Goal: Navigation & Orientation: Find specific page/section

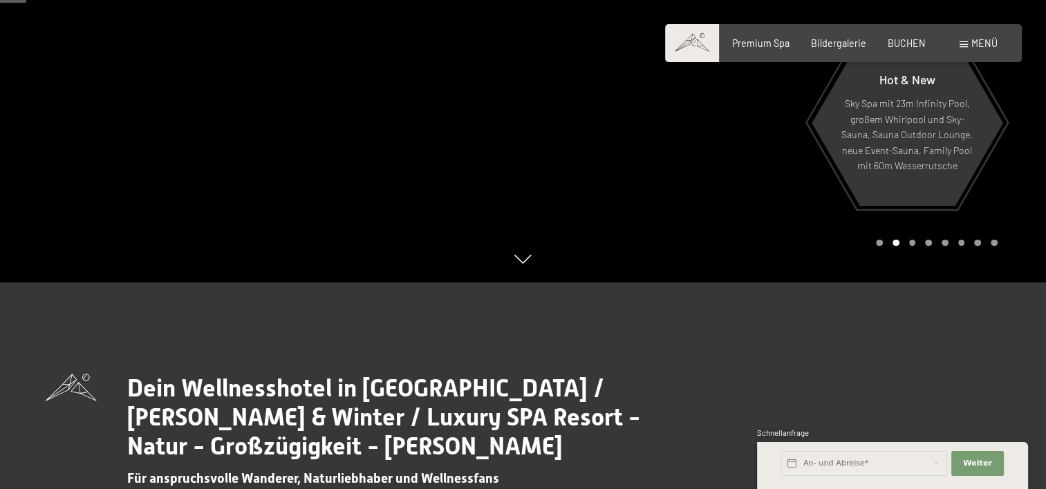
scroll to position [69, 0]
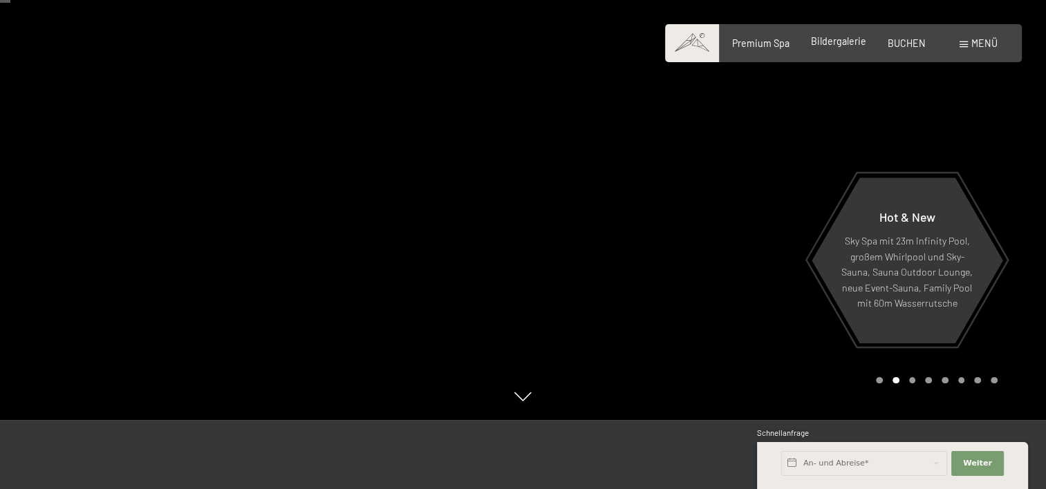
click at [843, 46] on span "Bildergalerie" at bounding box center [838, 41] width 55 height 12
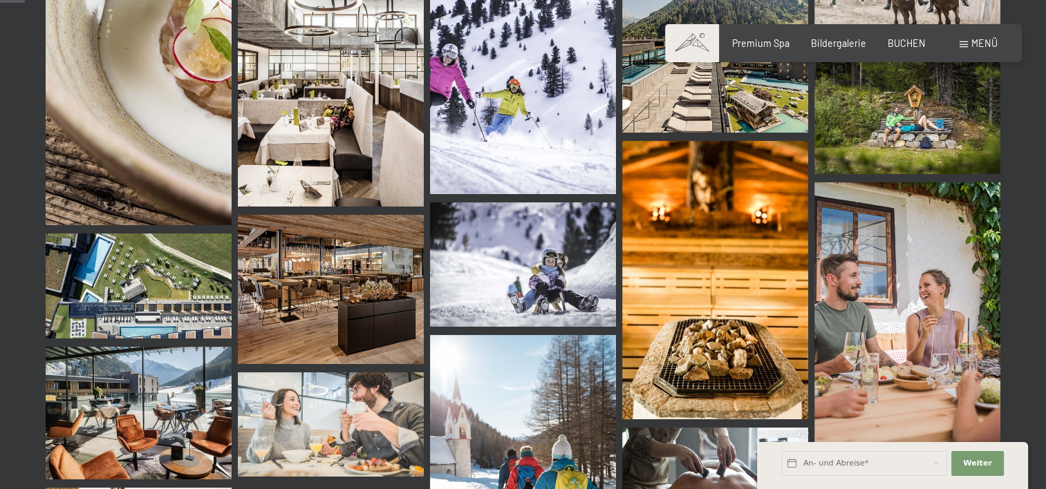
scroll to position [346, 0]
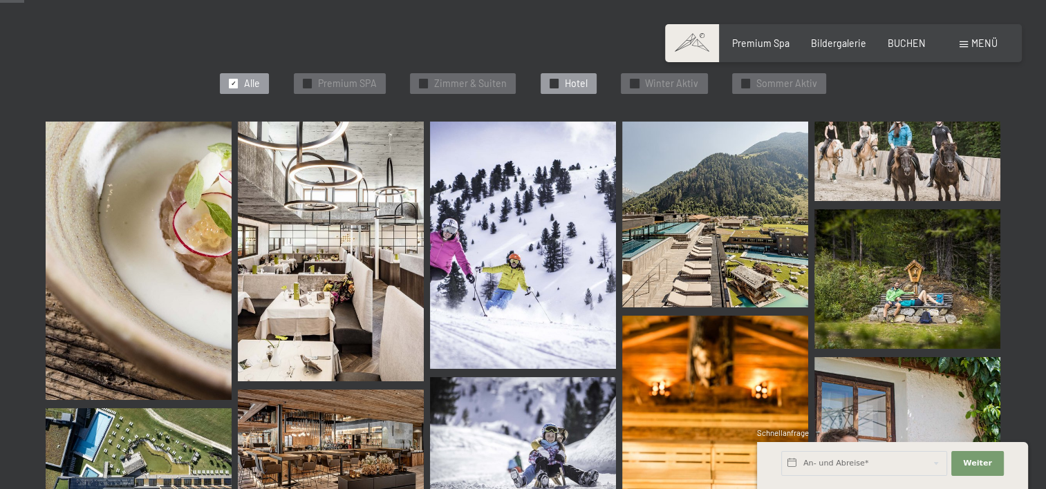
click at [575, 80] on span "Hotel" at bounding box center [576, 84] width 23 height 14
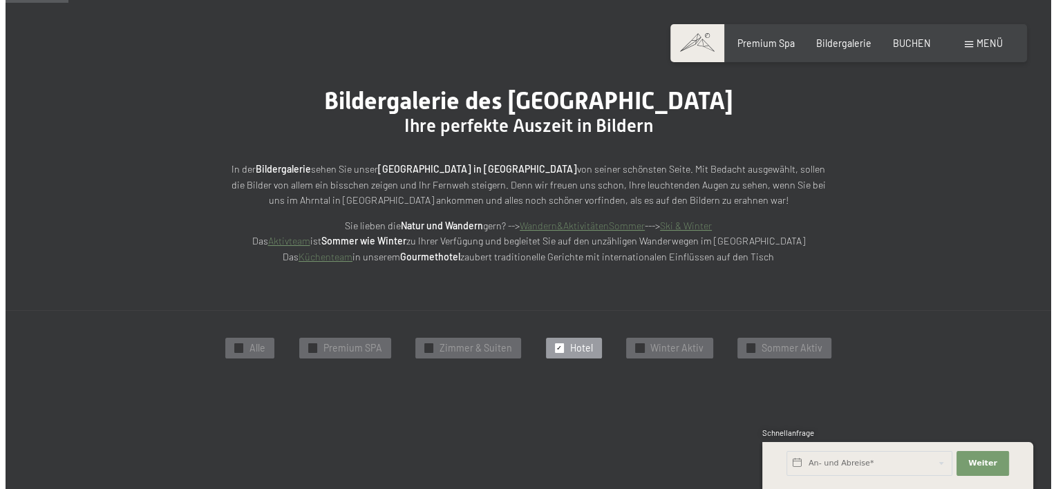
scroll to position [0, 0]
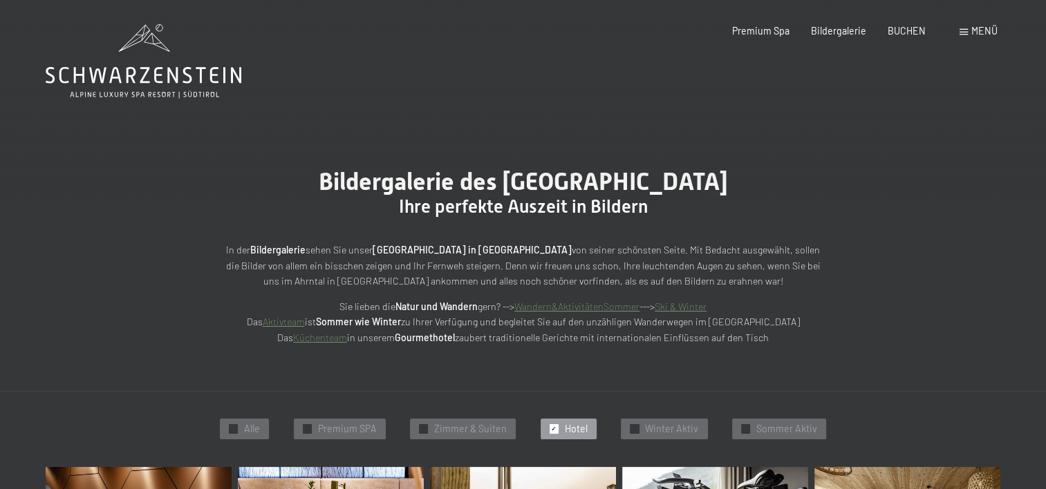
click at [981, 32] on span "Menü" at bounding box center [984, 31] width 26 height 12
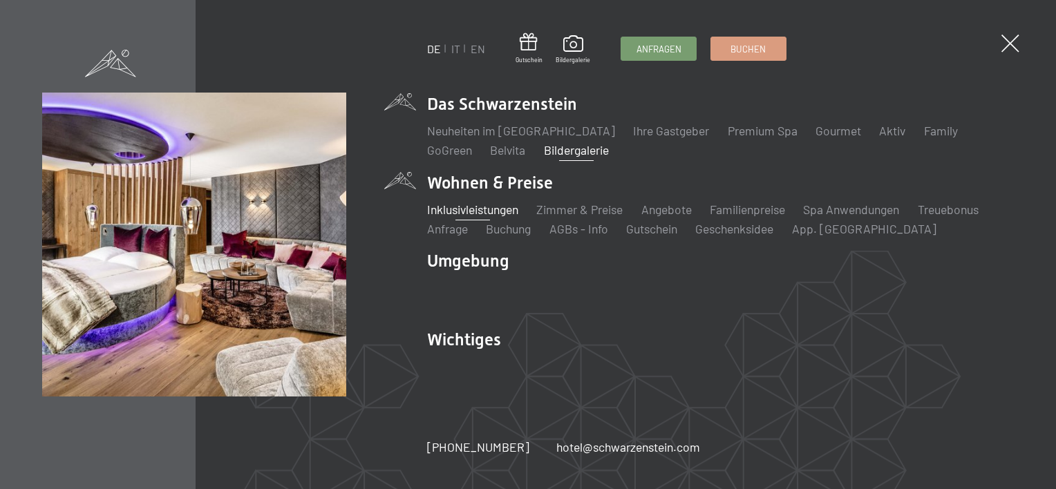
click at [495, 209] on link "Inklusivleistungen" at bounding box center [472, 209] width 91 height 15
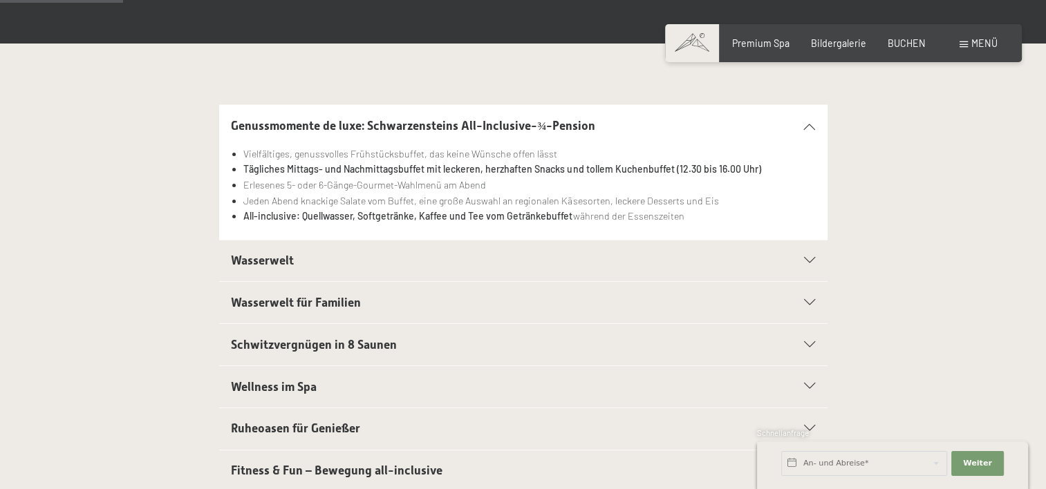
scroll to position [277, 0]
click at [807, 255] on div "Wasserwelt" at bounding box center [523, 260] width 584 height 41
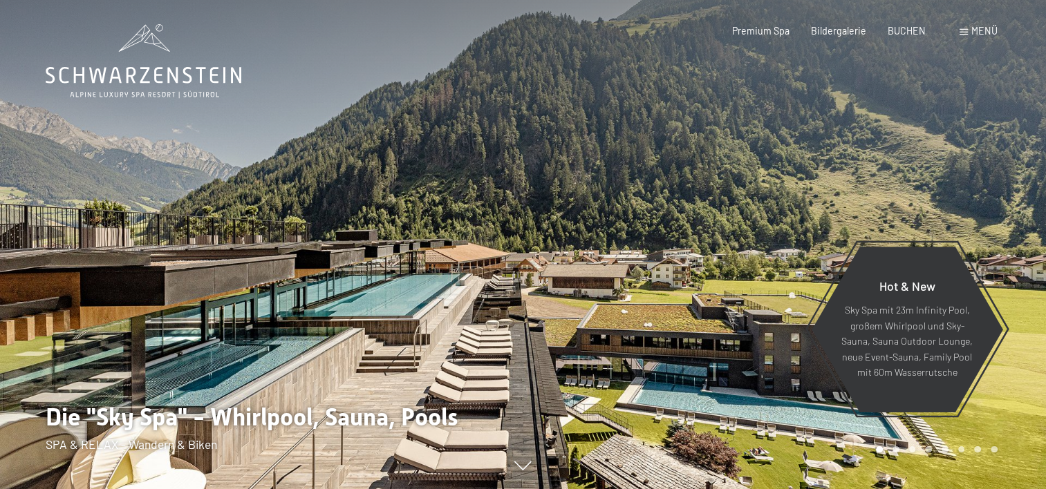
click at [978, 31] on span "Menü" at bounding box center [984, 31] width 26 height 12
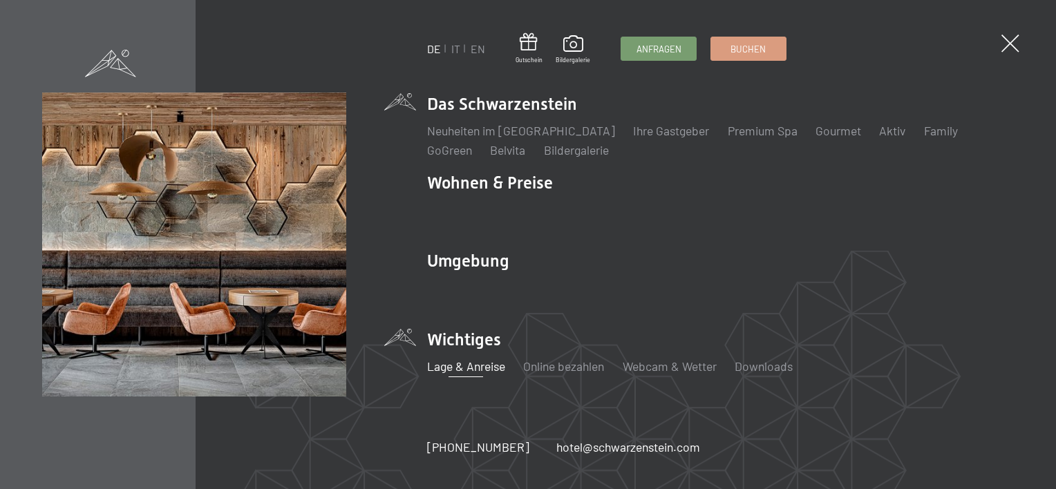
click at [471, 368] on link "Lage & Anreise" at bounding box center [466, 366] width 78 height 15
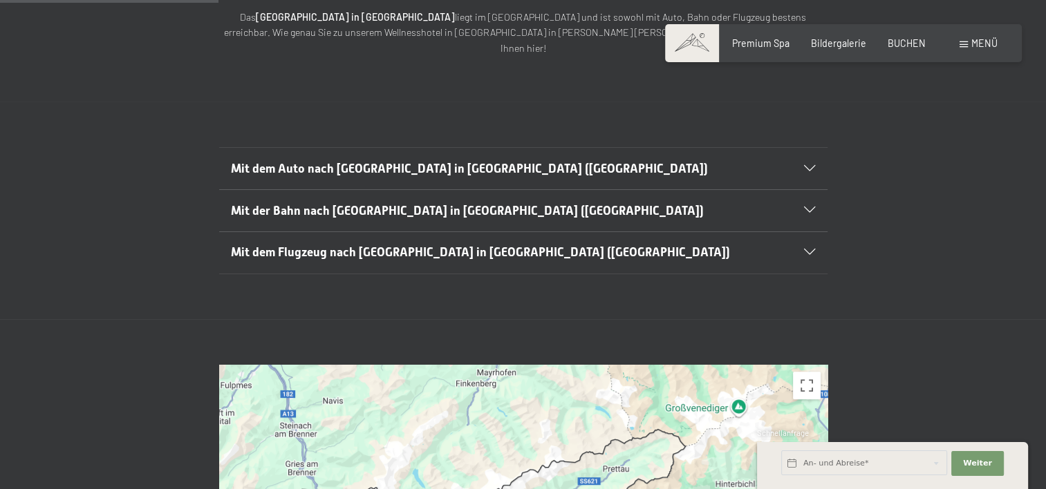
scroll to position [277, 0]
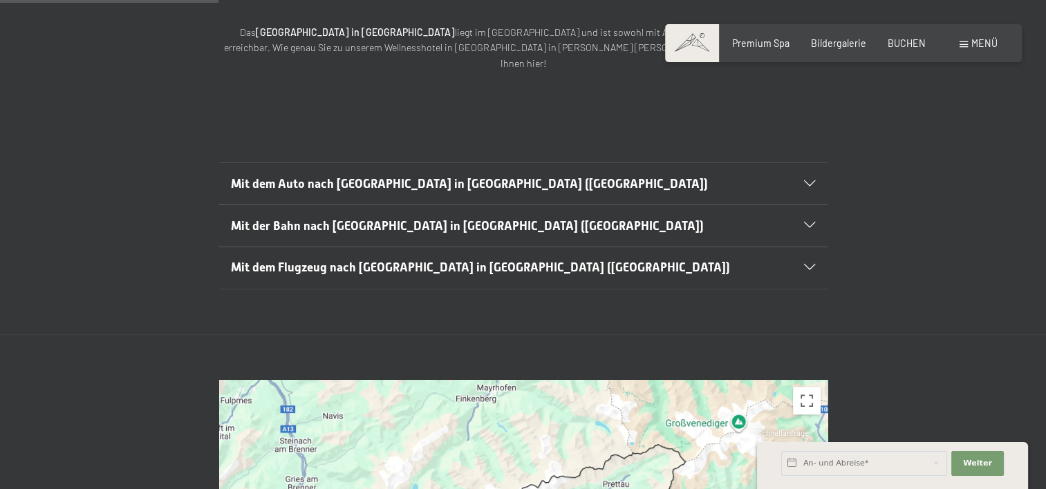
click at [802, 181] on div at bounding box center [802, 184] width 26 height 6
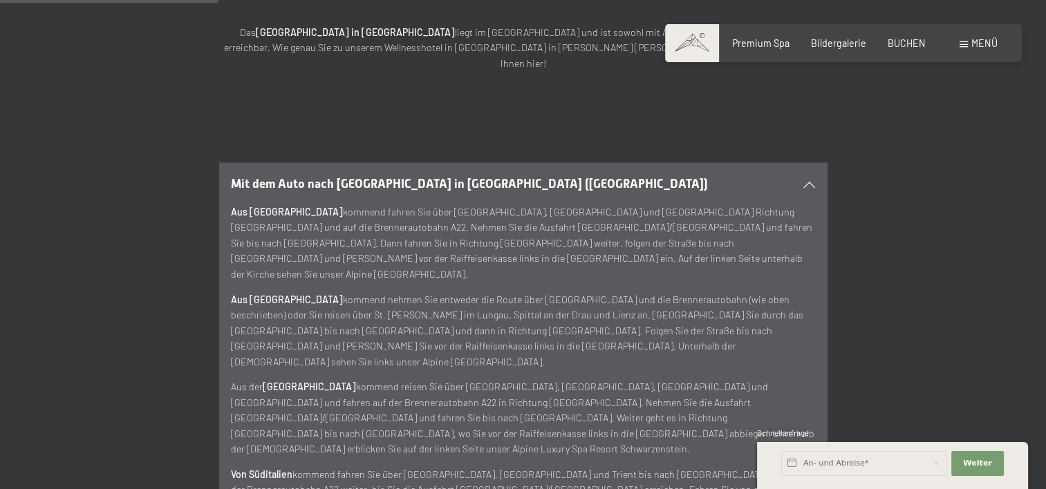
click at [236, 177] on span "Mit dem Auto nach [GEOGRAPHIC_DATA] in [GEOGRAPHIC_DATA] ([GEOGRAPHIC_DATA])" at bounding box center [469, 184] width 477 height 14
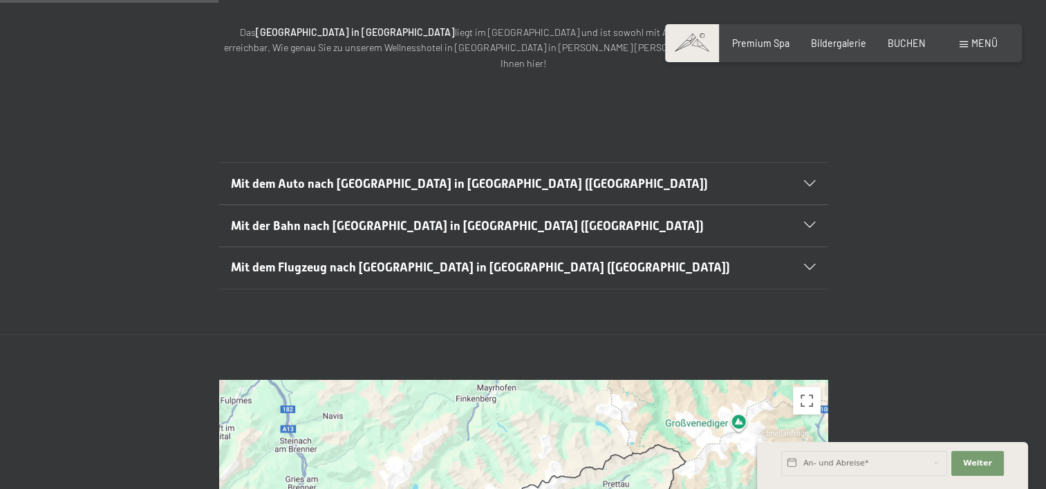
click at [234, 177] on span "Mit dem Auto nach [GEOGRAPHIC_DATA] in [GEOGRAPHIC_DATA] ([GEOGRAPHIC_DATA])" at bounding box center [469, 184] width 477 height 14
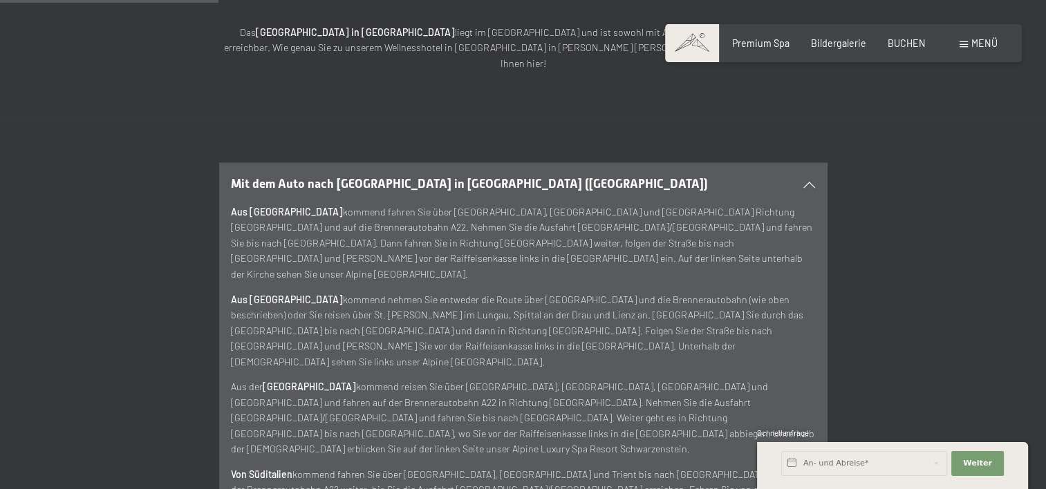
click at [912, 169] on div "Mit dem Auto nach [GEOGRAPHIC_DATA] in [GEOGRAPHIC_DATA] ([GEOGRAPHIC_DATA]) Au…" at bounding box center [523, 330] width 830 height 336
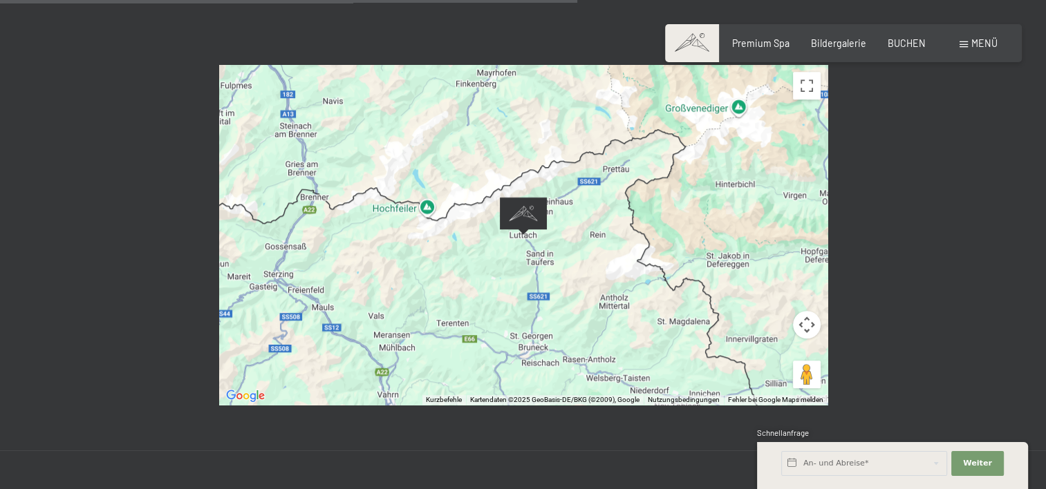
scroll to position [899, 0]
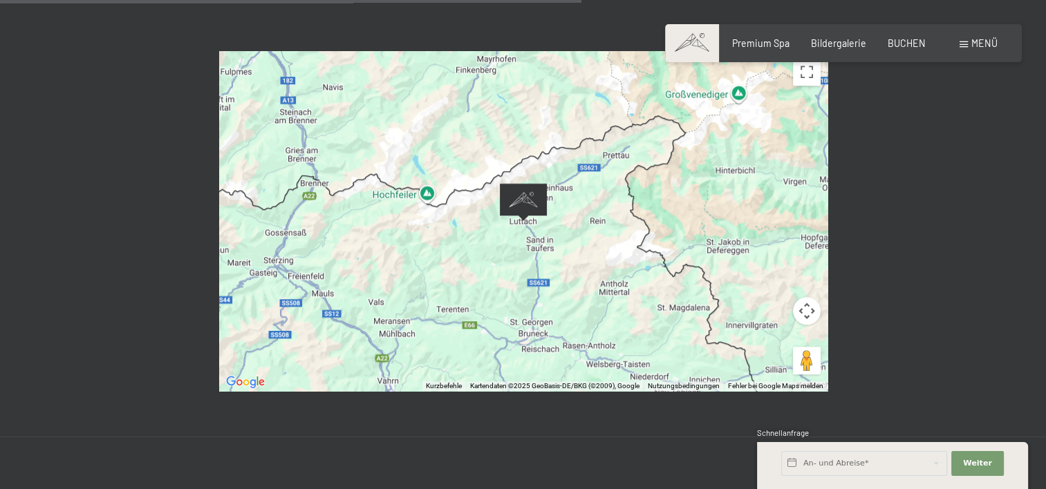
click at [808, 297] on button "Kamerasteuerung für die Karte" at bounding box center [807, 311] width 28 height 28
click at [733, 263] on button "Nach oben" at bounding box center [738, 277] width 28 height 28
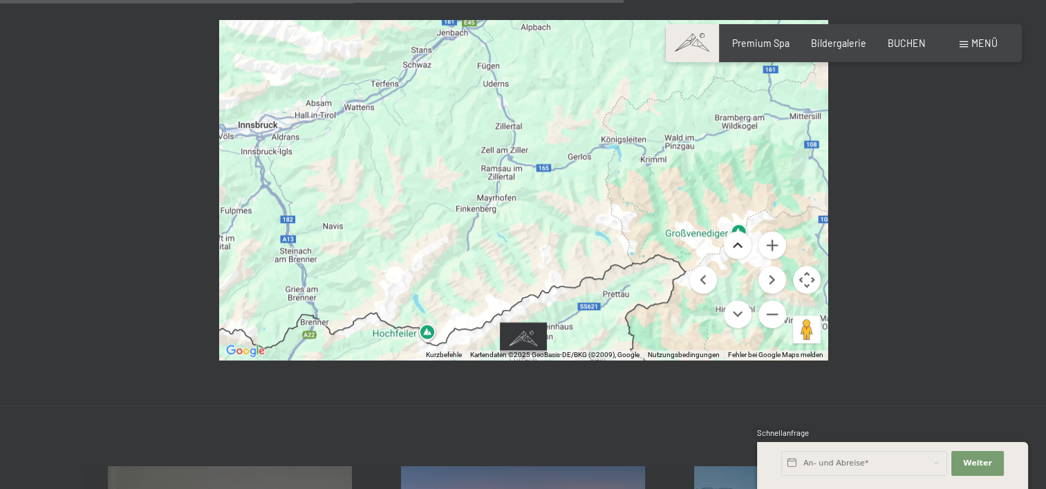
scroll to position [760, 0]
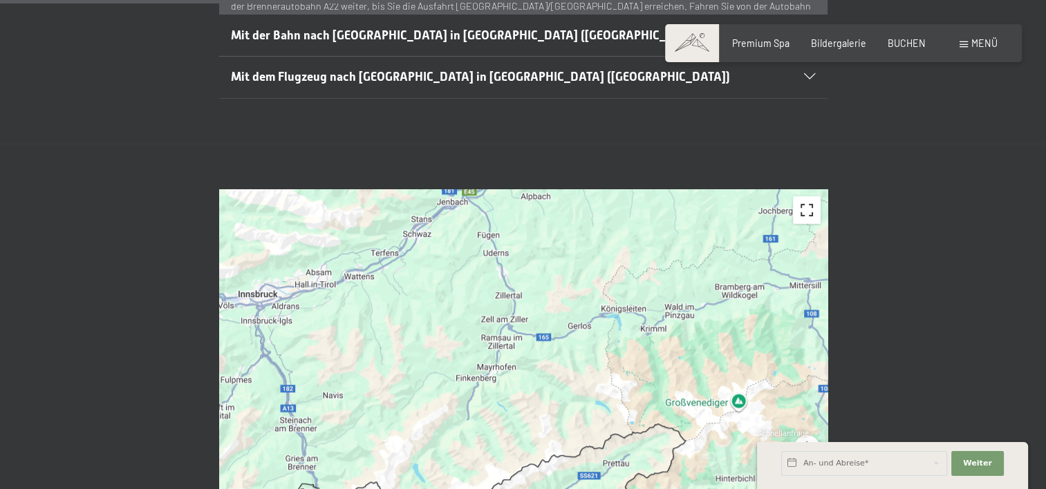
click at [798, 196] on button "Vollbildansicht ein/aus" at bounding box center [807, 210] width 28 height 28
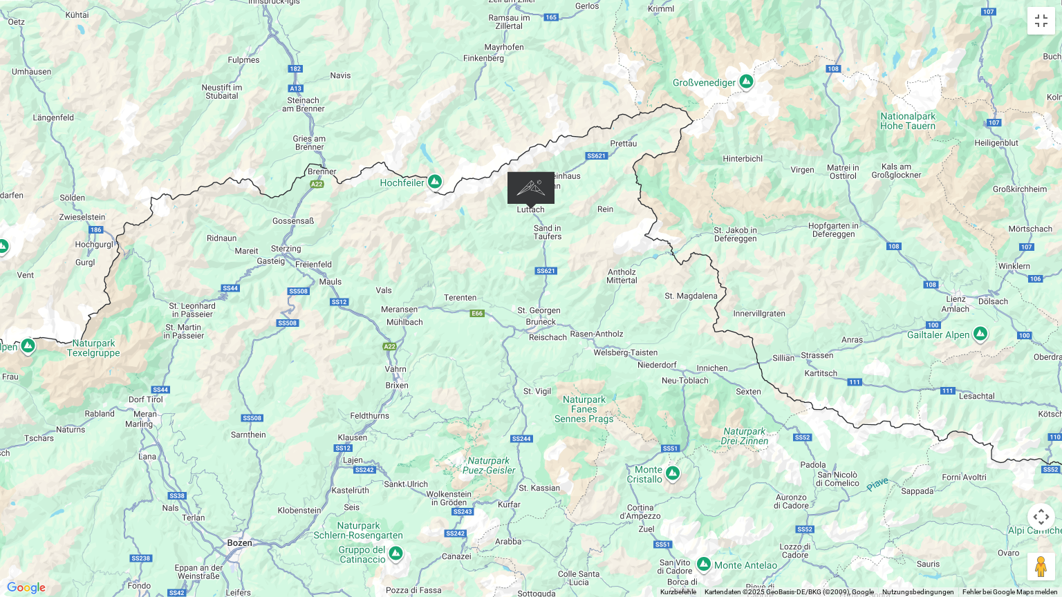
drag, startPoint x: 660, startPoint y: 452, endPoint x: 660, endPoint y: 191, distance: 260.6
click at [660, 191] on div at bounding box center [531, 298] width 1062 height 597
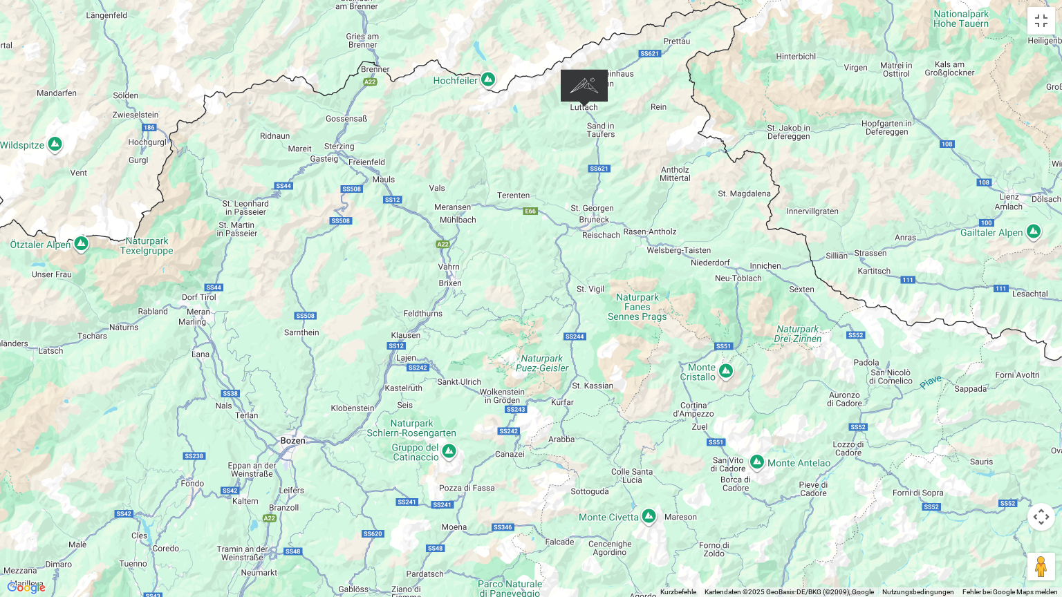
drag, startPoint x: 660, startPoint y: 241, endPoint x: 713, endPoint y: 139, distance: 115.7
click at [713, 139] on div at bounding box center [531, 298] width 1062 height 597
click at [1041, 19] on button "Vollbildansicht ein/aus" at bounding box center [1041, 21] width 28 height 28
